Goal: Task Accomplishment & Management: Manage account settings

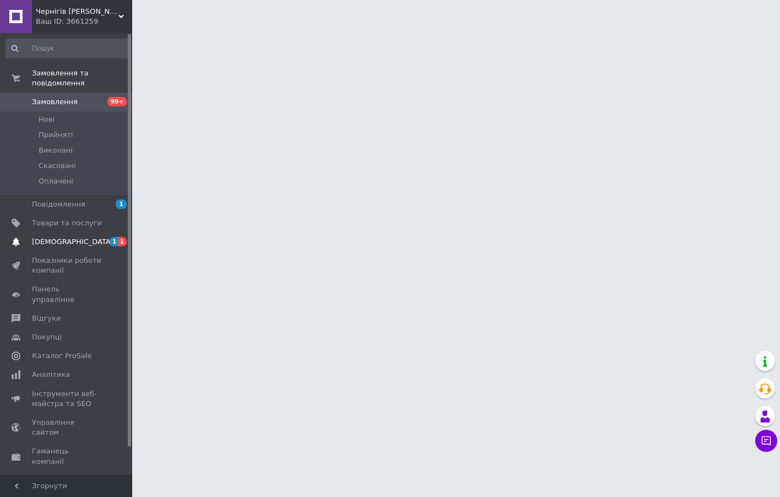
click at [69, 244] on span "[DEMOGRAPHIC_DATA]" at bounding box center [73, 242] width 82 height 10
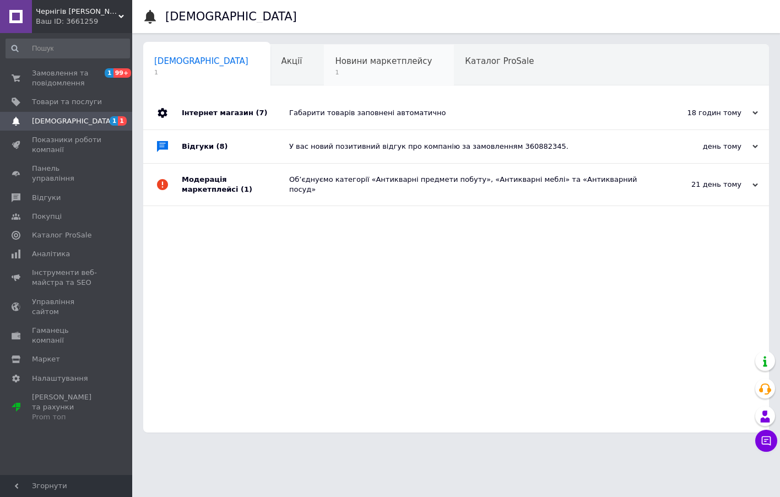
click at [335, 62] on span "Новини маркетплейсу" at bounding box center [383, 61] width 97 height 10
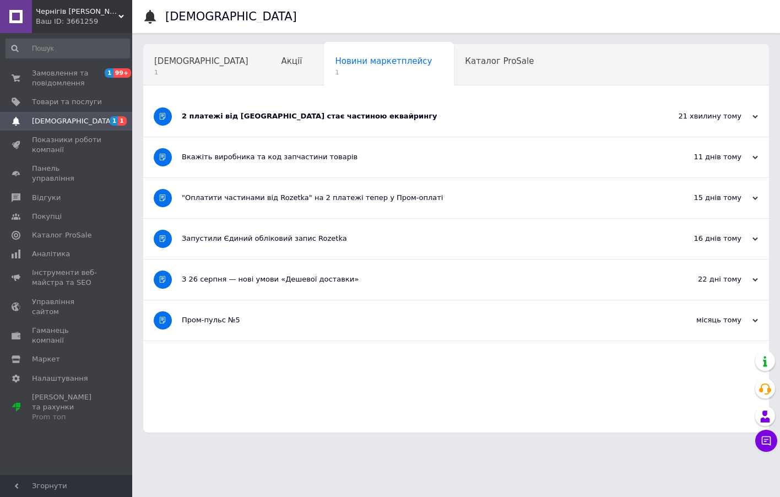
click at [378, 122] on div "2 платежі від [GEOGRAPHIC_DATA] стає частиною еквайрингу" at bounding box center [415, 116] width 466 height 40
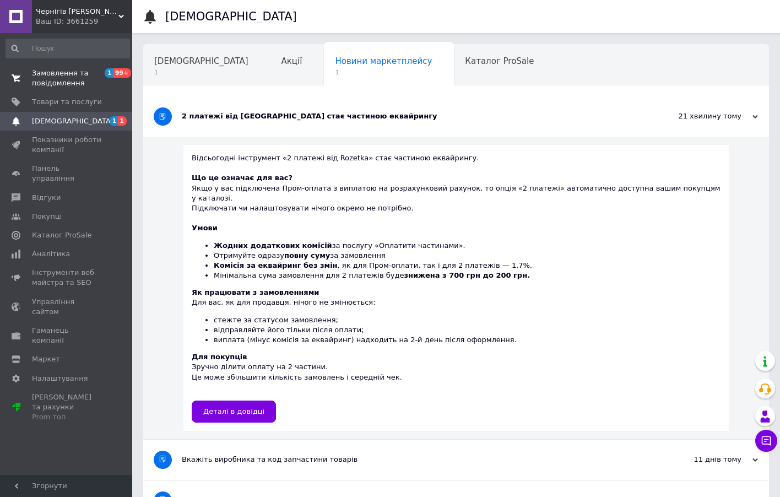
click at [83, 76] on span "Замовлення та повідомлення" at bounding box center [67, 78] width 70 height 20
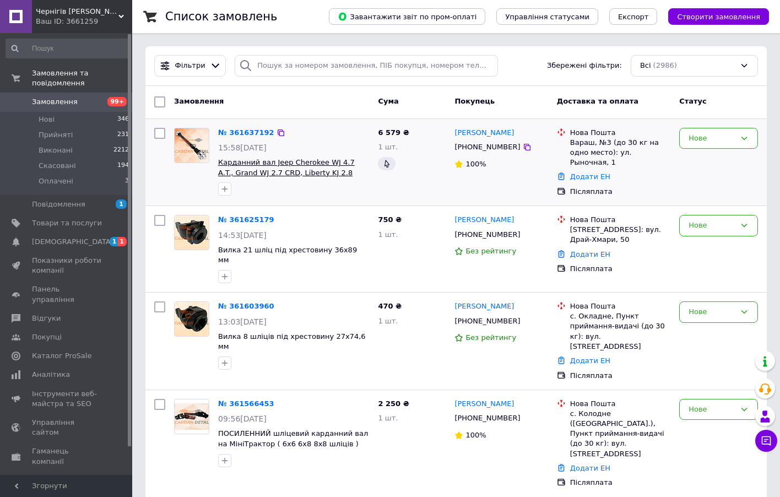
click at [316, 170] on span "Карданний вал Jeep Cherokee WJ 4.7 A.T., Grand WJ 2.7 CRD, Liberty KJ 2.8 CRD (…" at bounding box center [286, 172] width 137 height 29
